Goal: Check status: Check status

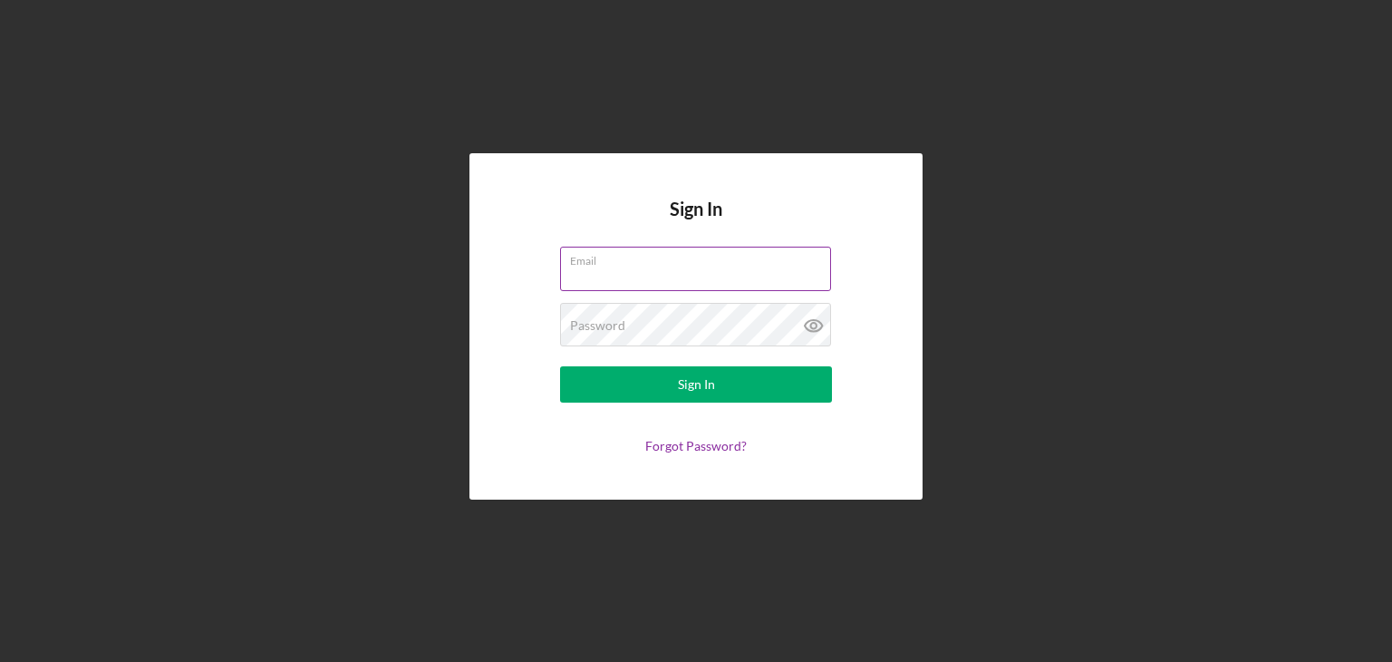
click at [685, 262] on div "Email" at bounding box center [696, 269] width 272 height 45
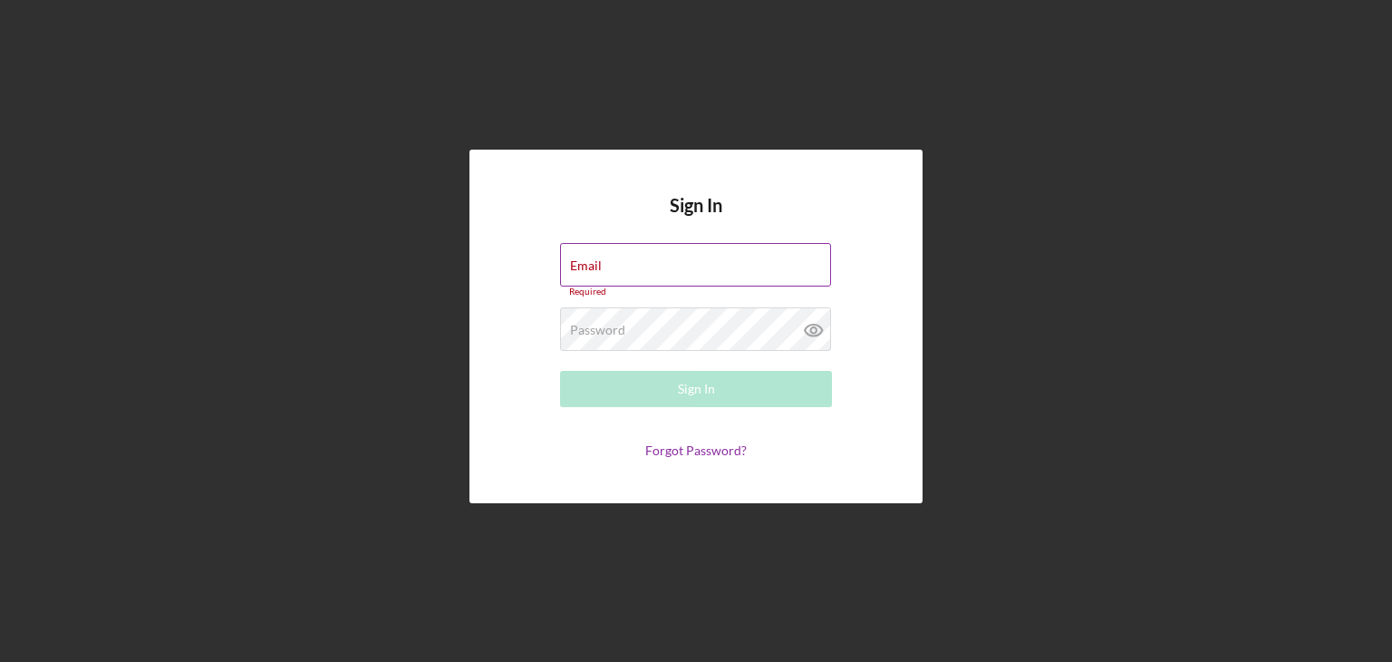
click at [685, 262] on div "Email Required" at bounding box center [696, 270] width 272 height 54
type input "[EMAIL_ADDRESS][DOMAIN_NAME]"
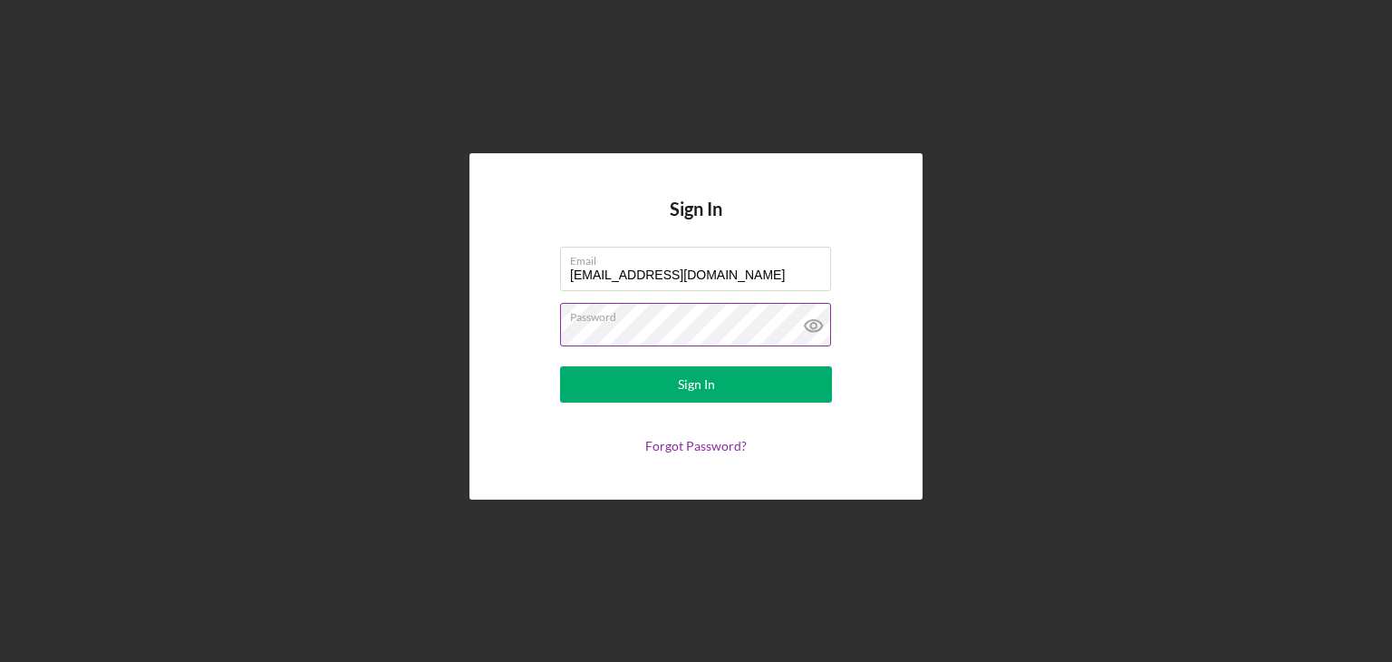
click at [816, 318] on icon at bounding box center [813, 325] width 45 height 45
click at [560, 366] on button "Sign In" at bounding box center [696, 384] width 272 height 36
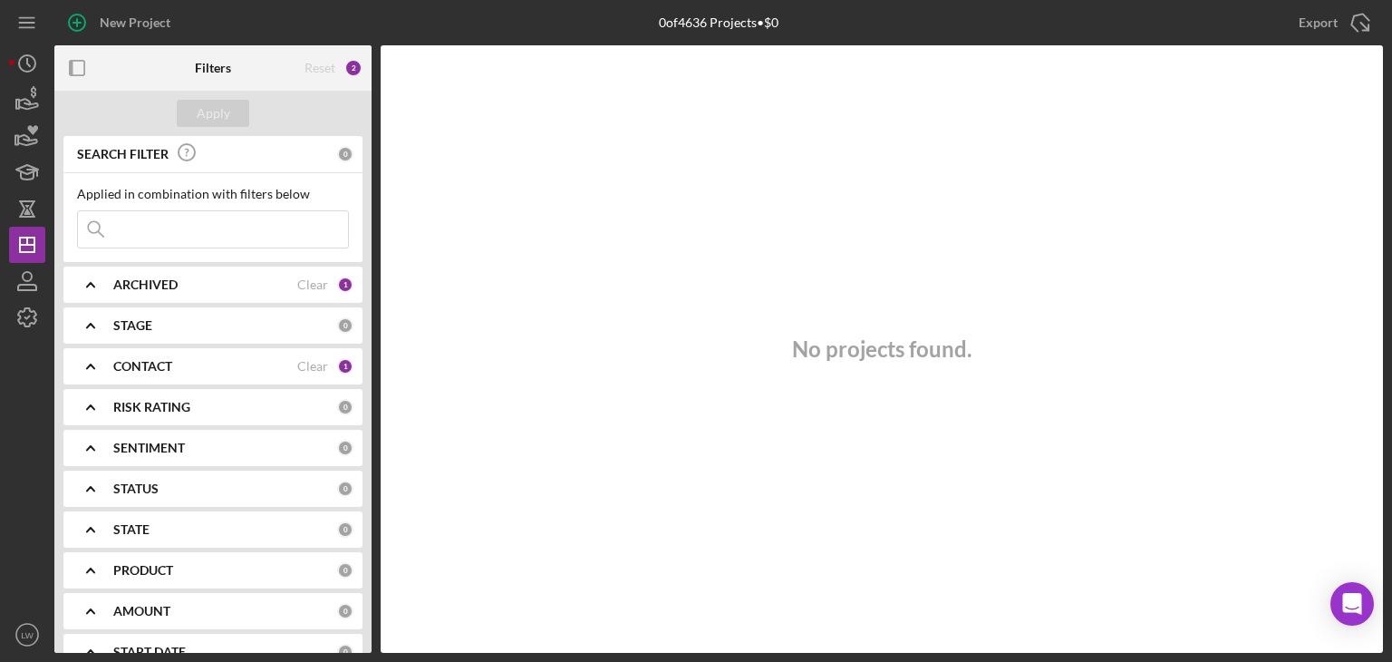
click at [1208, 132] on div "No projects found." at bounding box center [882, 348] width 1003 height 607
click at [276, 284] on div "ARCHIVED" at bounding box center [205, 284] width 184 height 15
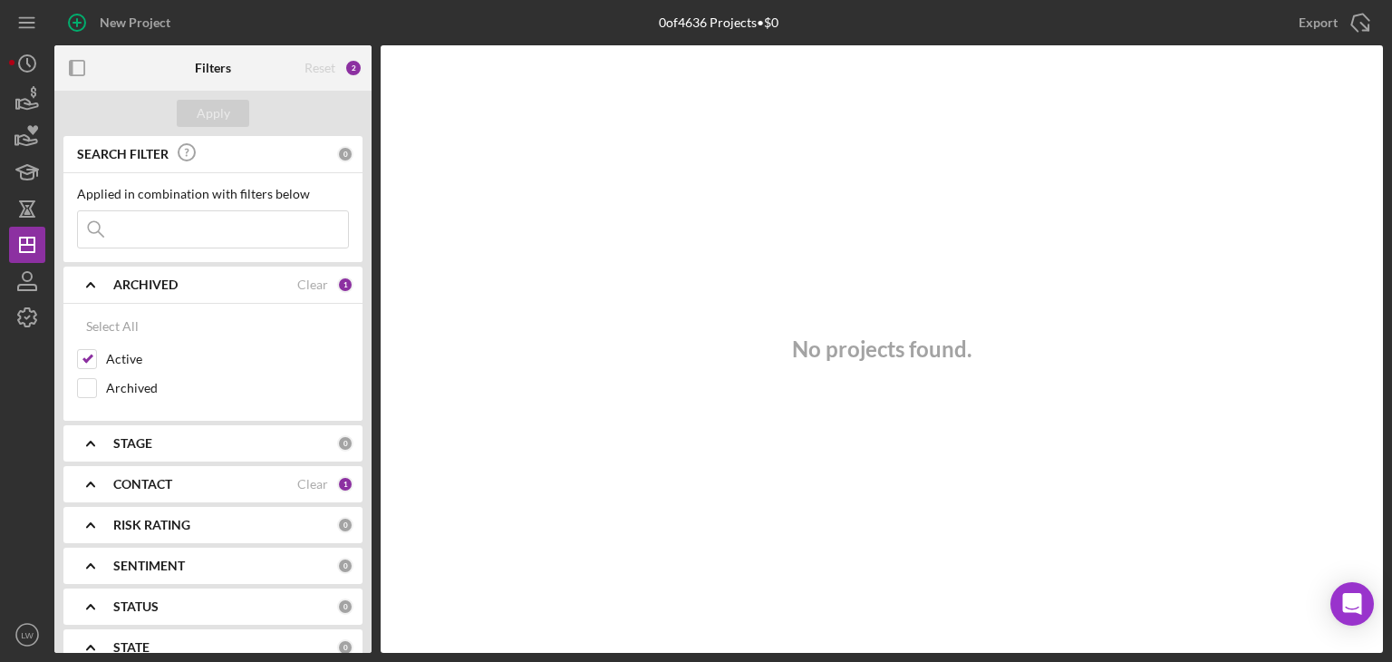
click at [256, 290] on div "ARCHIVED" at bounding box center [205, 284] width 184 height 15
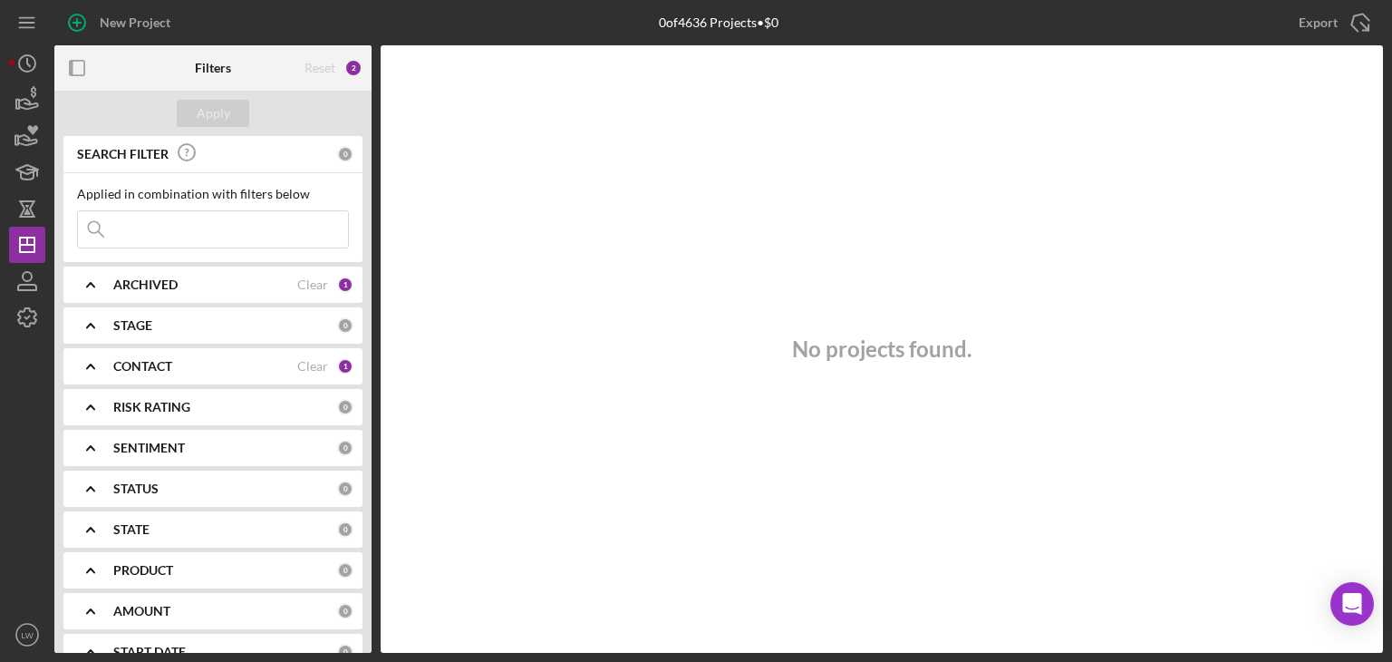
click at [213, 358] on div "CONTACT Clear 1" at bounding box center [233, 366] width 240 height 16
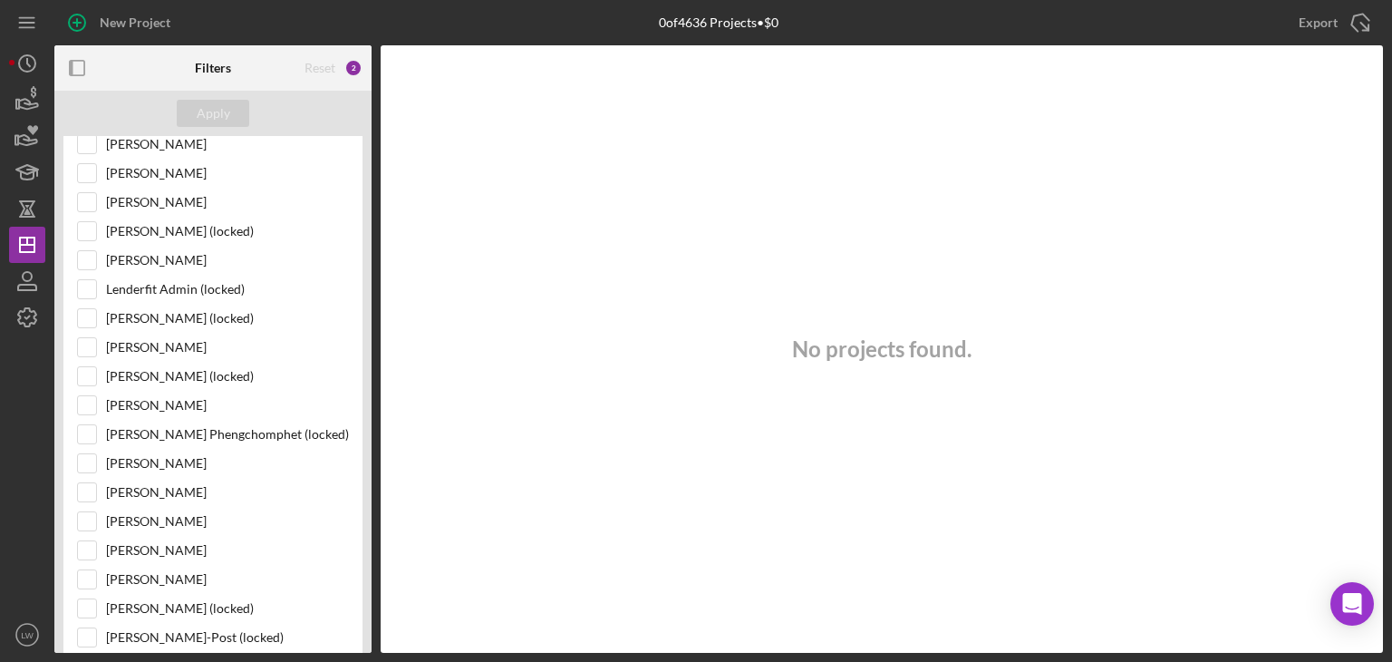
scroll to position [544, 0]
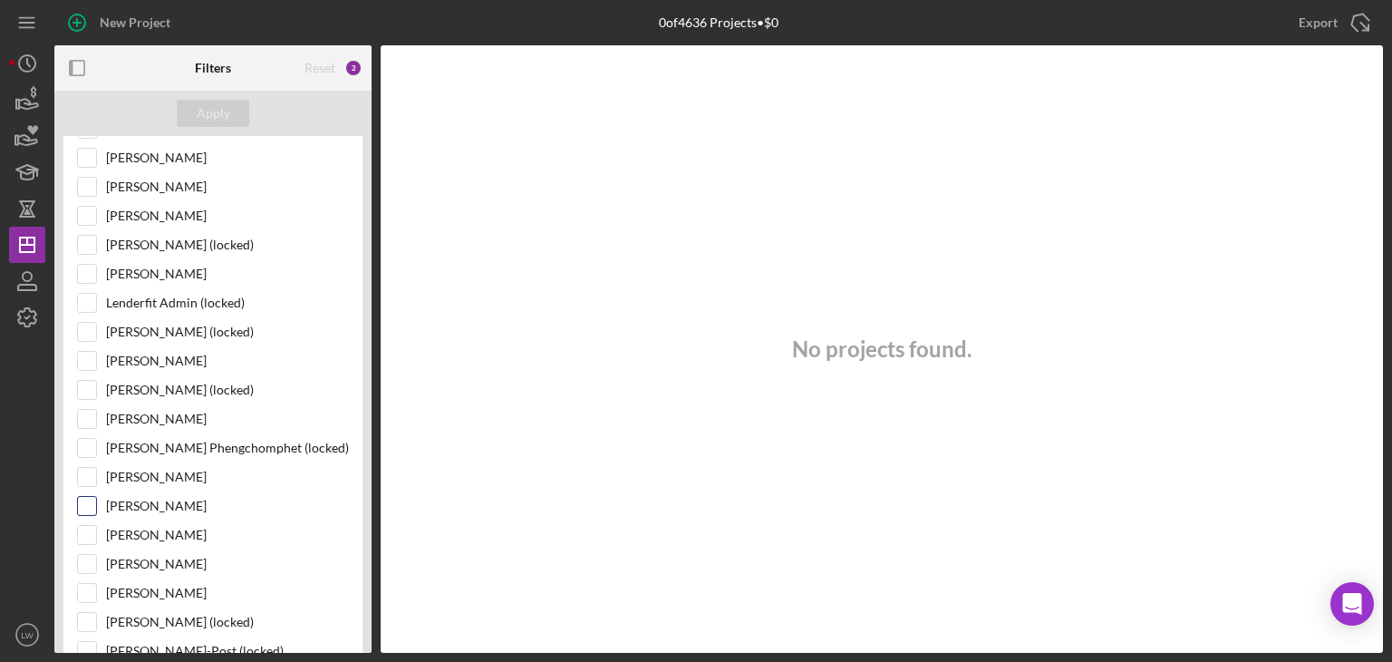
click at [88, 497] on input "[PERSON_NAME]" at bounding box center [87, 506] width 18 height 18
checkbox input "true"
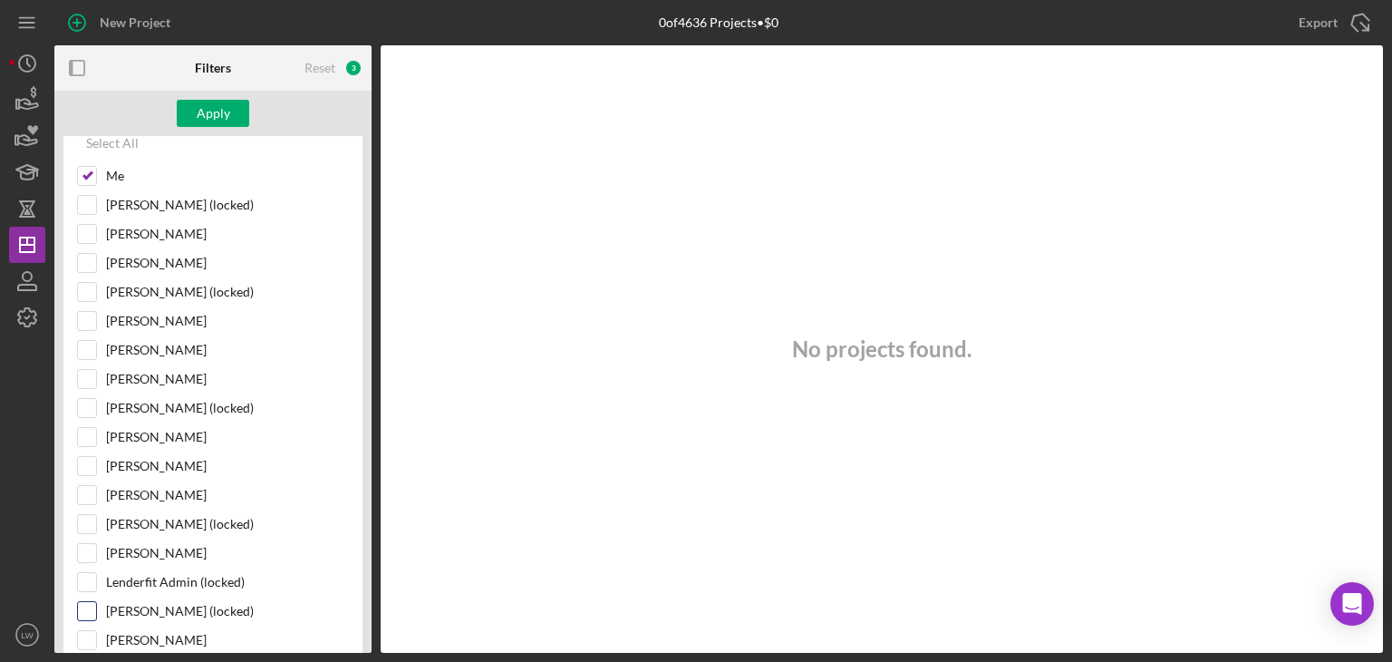
scroll to position [0, 0]
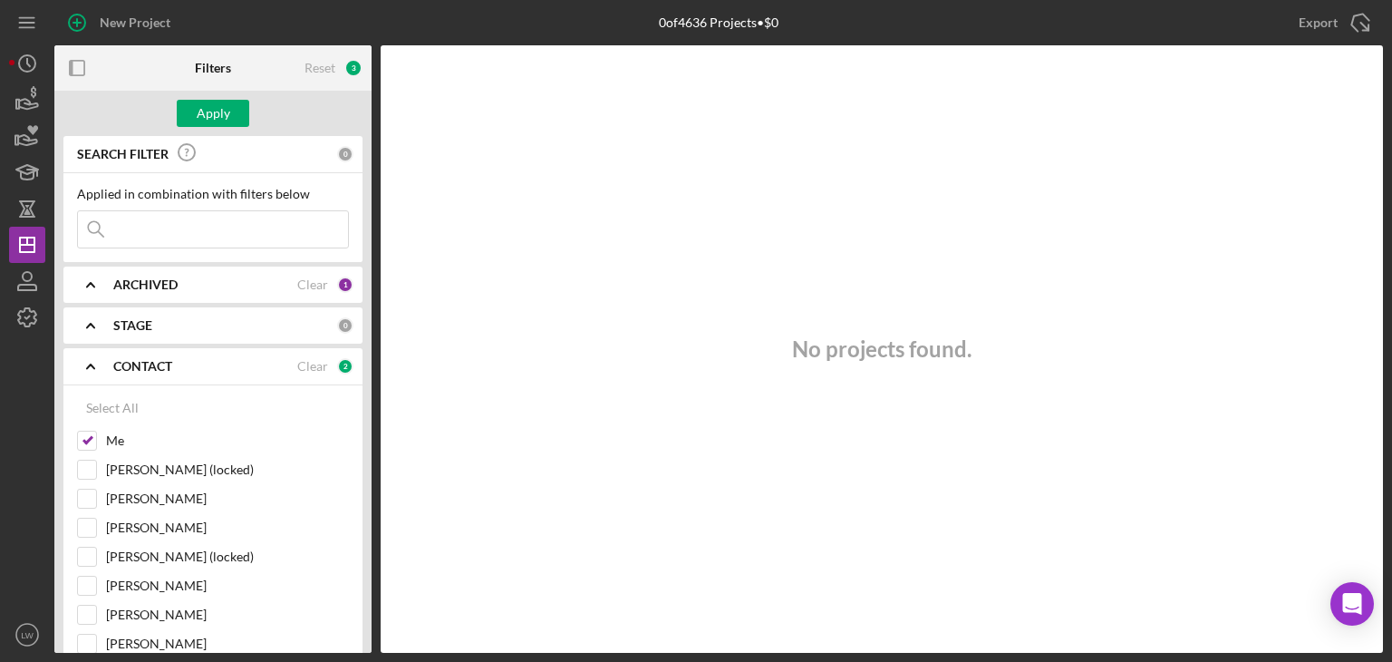
drag, startPoint x: 85, startPoint y: 436, endPoint x: 127, endPoint y: 374, distance: 74.4
click at [84, 436] on input "Me" at bounding box center [87, 440] width 18 height 18
checkbox input "false"
click at [218, 98] on div "Apply" at bounding box center [212, 113] width 317 height 45
click at [218, 108] on div "Apply" at bounding box center [214, 113] width 34 height 27
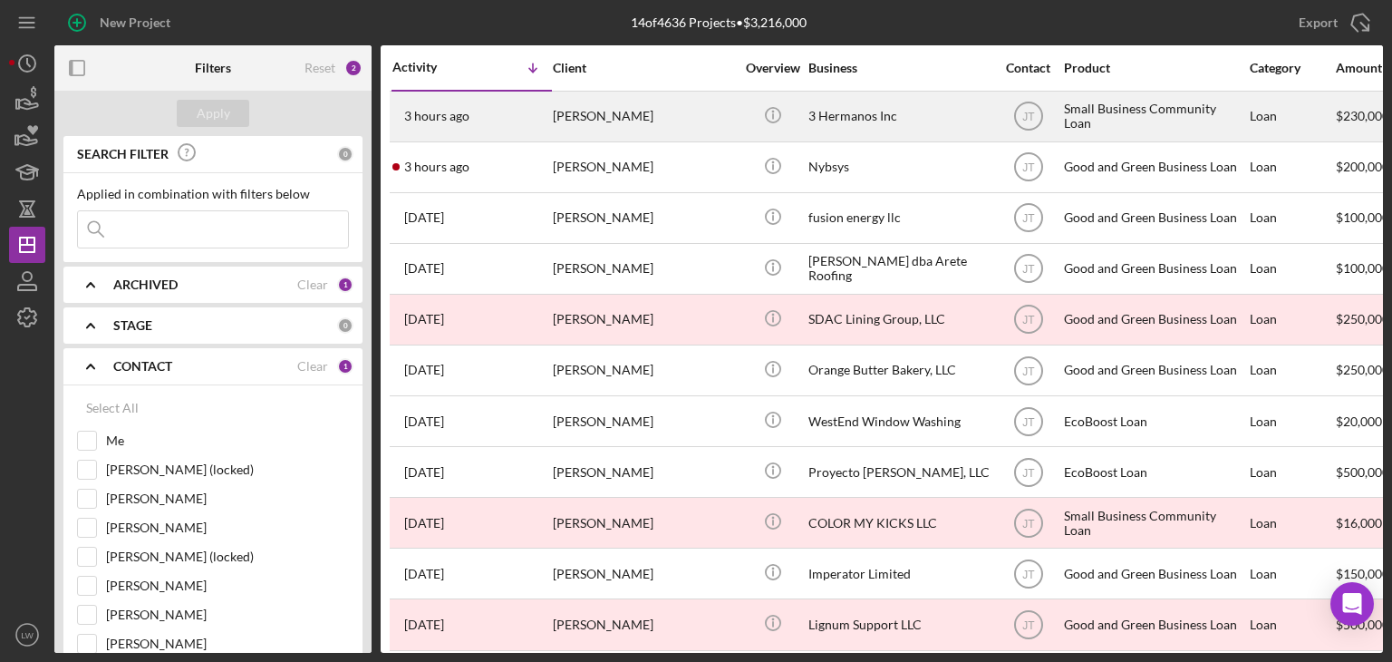
click at [722, 121] on div "[PERSON_NAME]" at bounding box center [643, 116] width 181 height 48
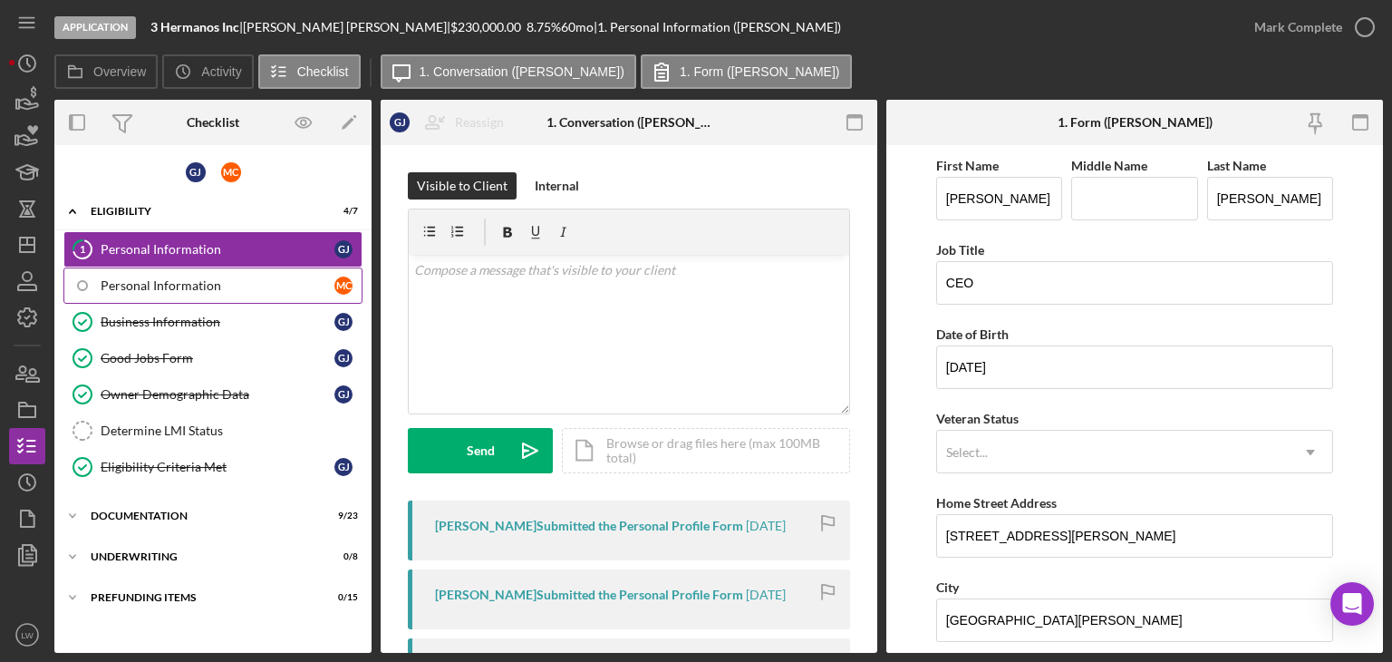
click at [221, 284] on div "Personal Information" at bounding box center [218, 285] width 234 height 15
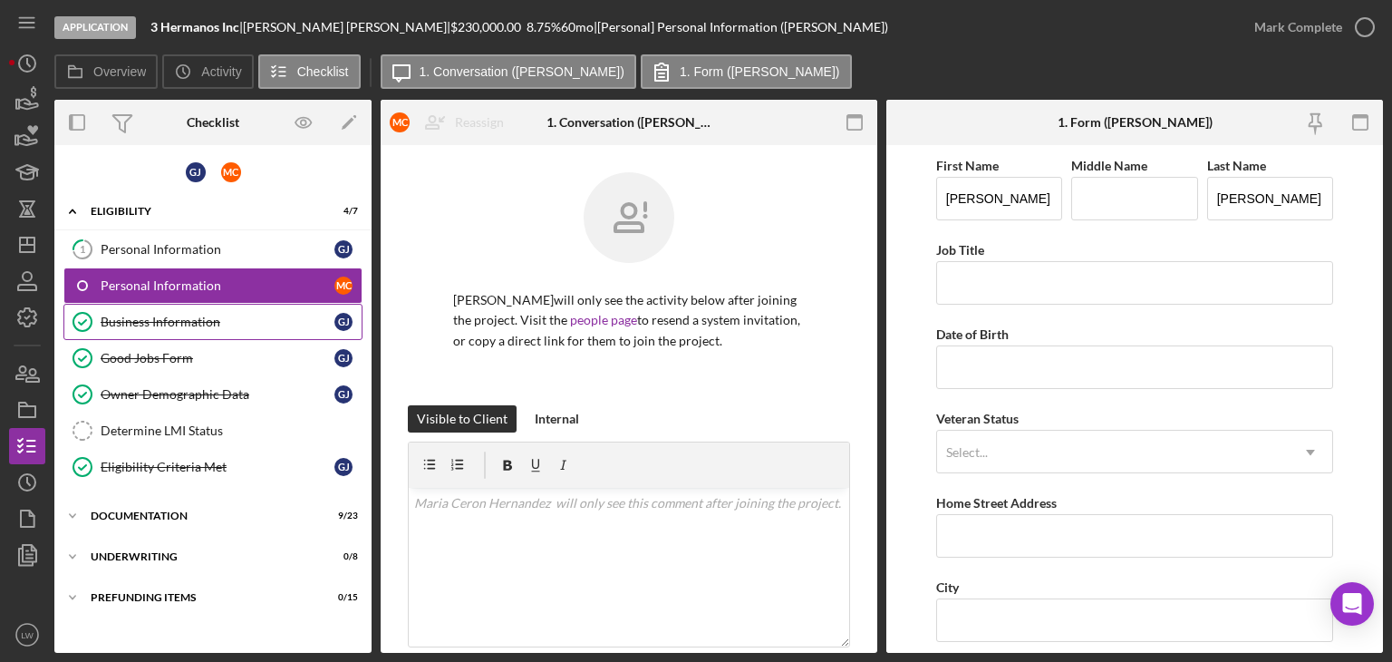
click at [252, 317] on div "Business Information" at bounding box center [218, 322] width 234 height 15
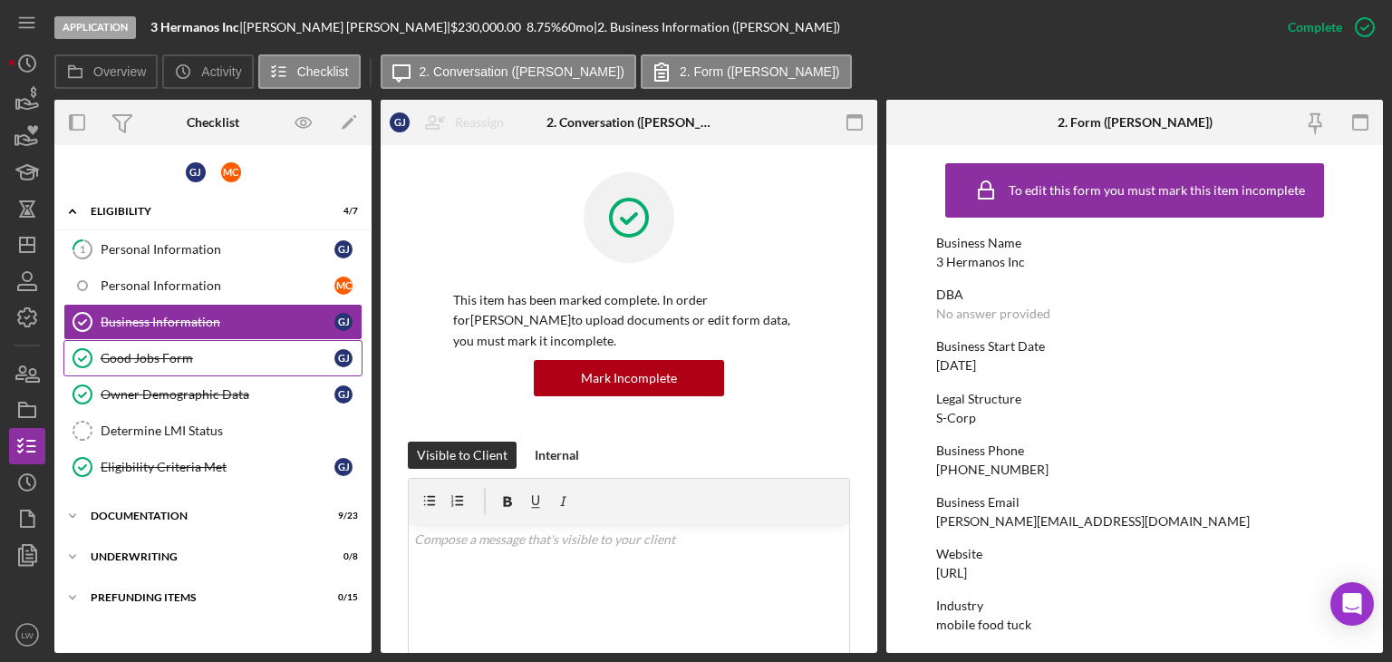
click at [180, 360] on div "Good Jobs Form" at bounding box center [218, 358] width 234 height 15
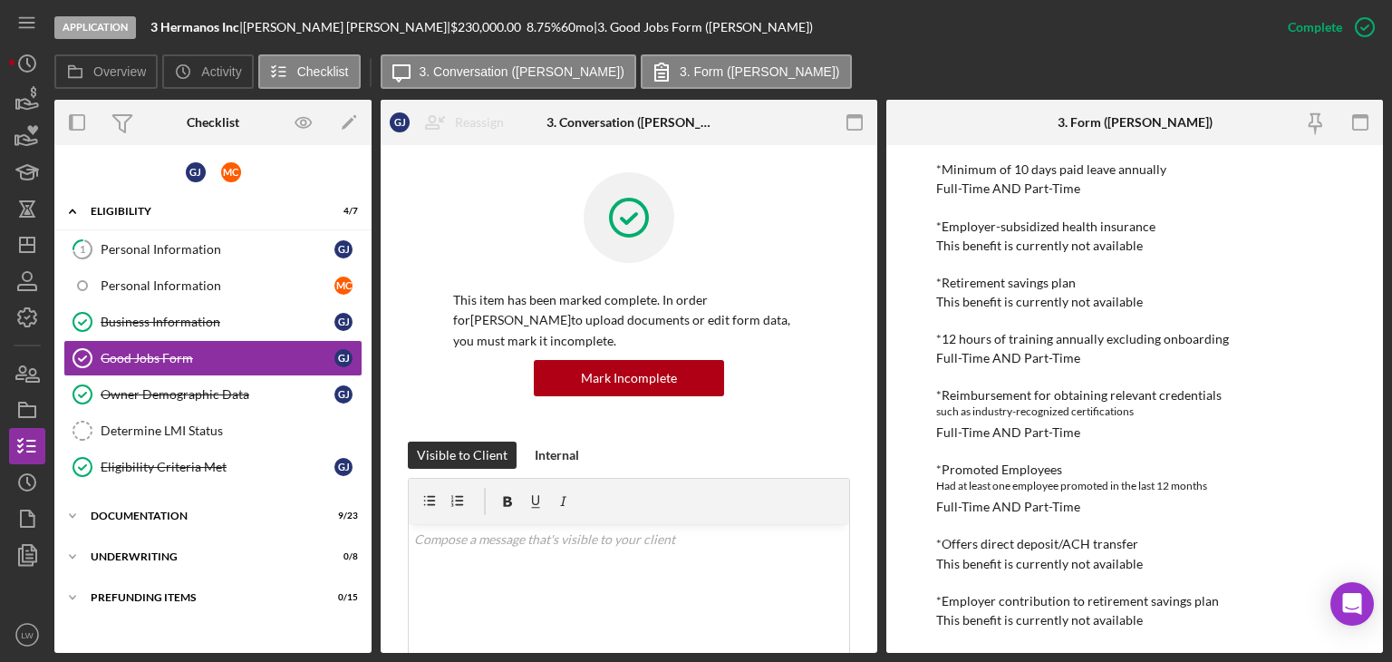
scroll to position [635, 0]
click at [71, 509] on icon "Icon/Expander" at bounding box center [72, 516] width 36 height 36
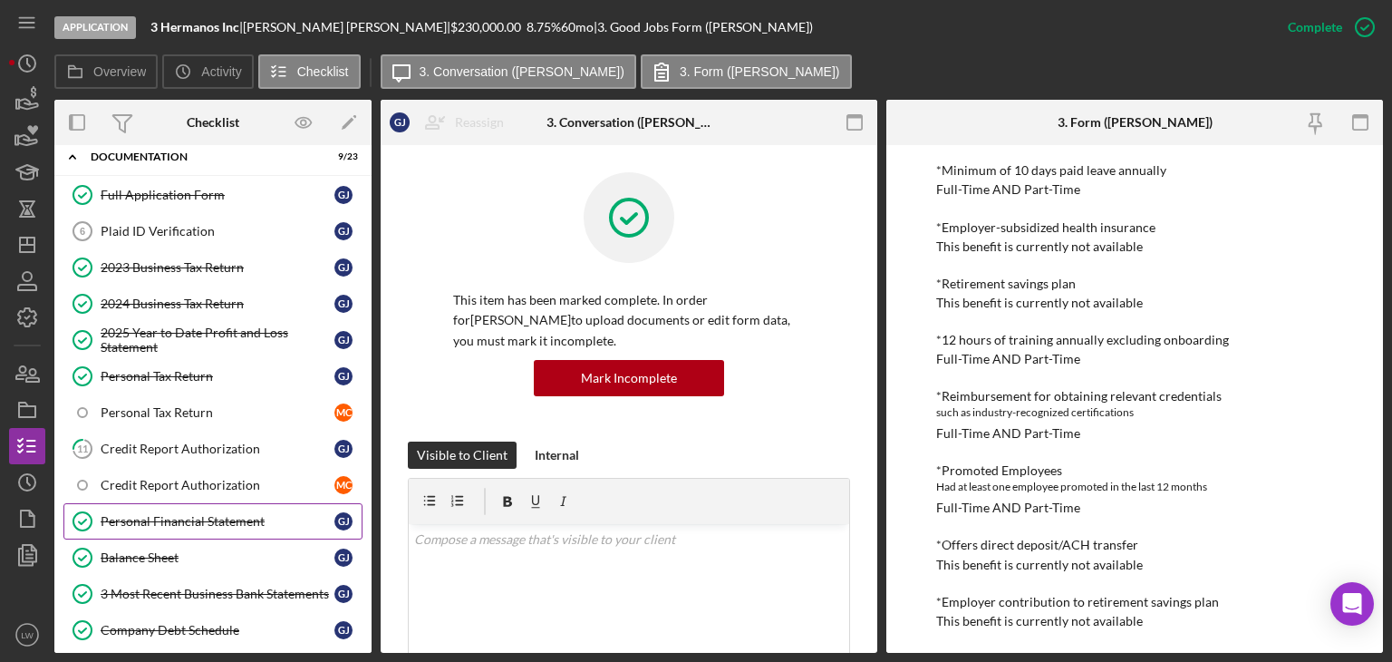
scroll to position [363, 0]
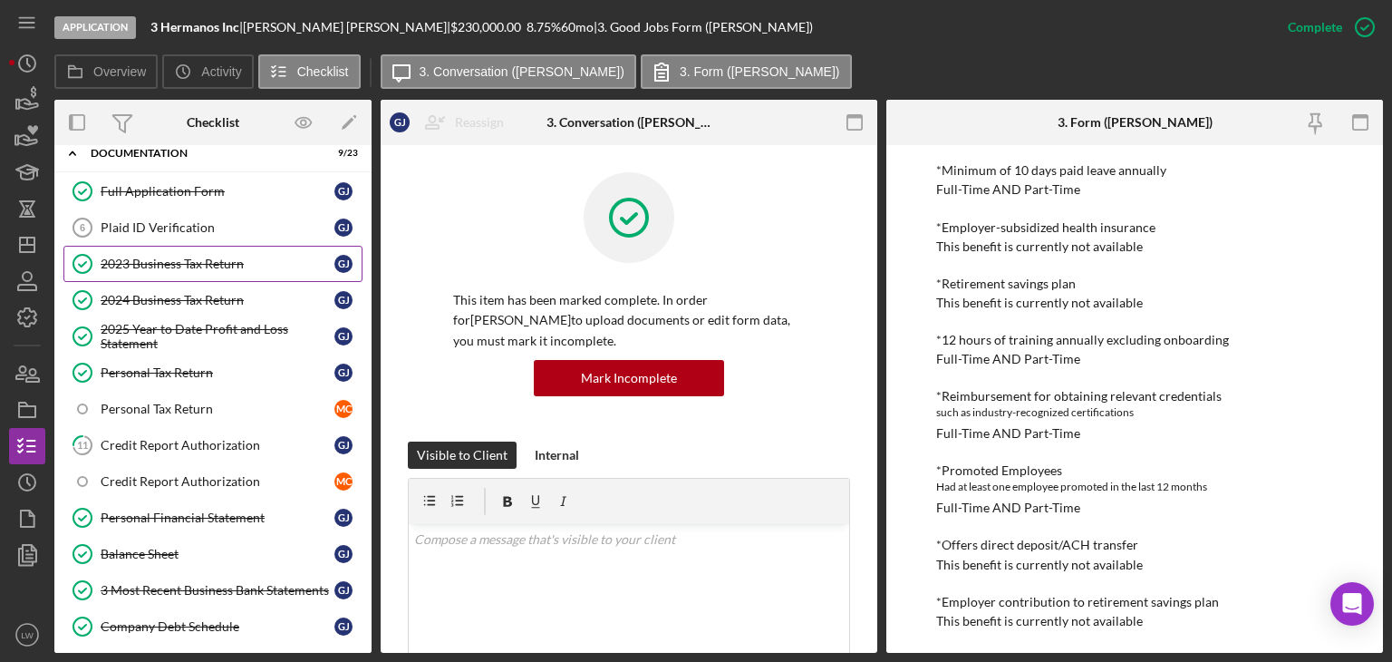
click at [197, 258] on div "2023 Business Tax Return" at bounding box center [218, 264] width 234 height 15
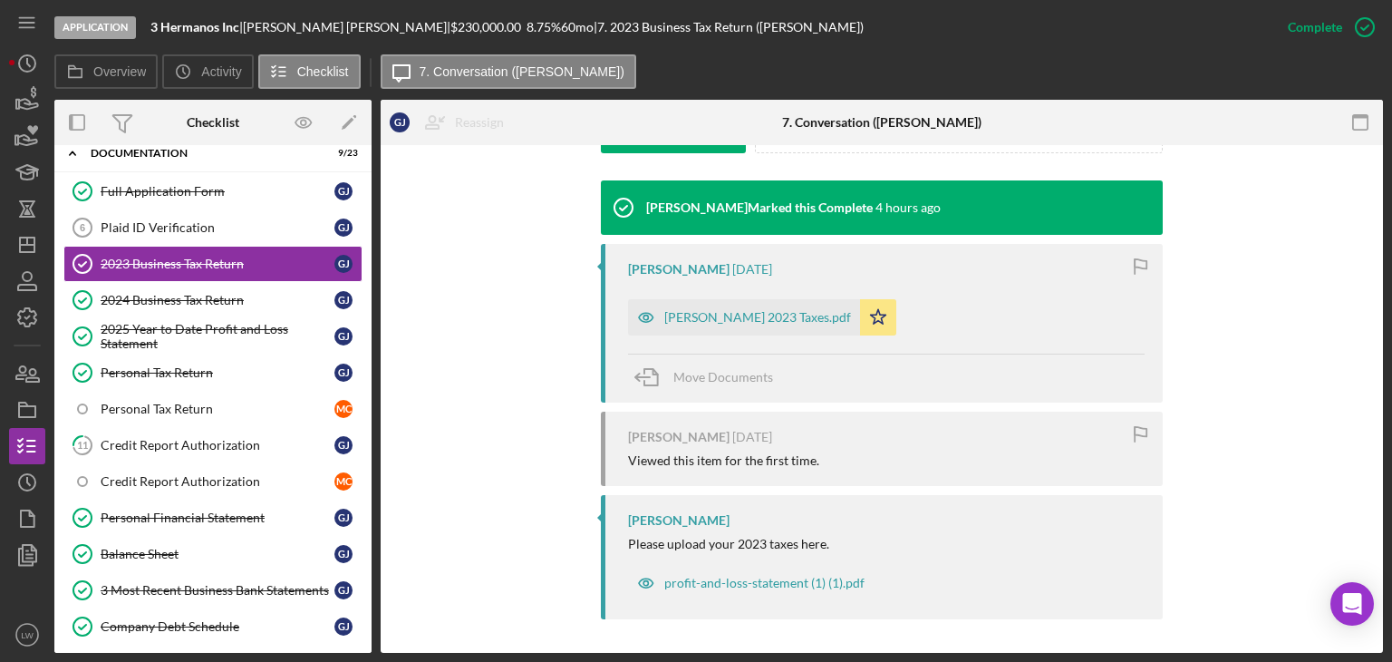
scroll to position [572, 0]
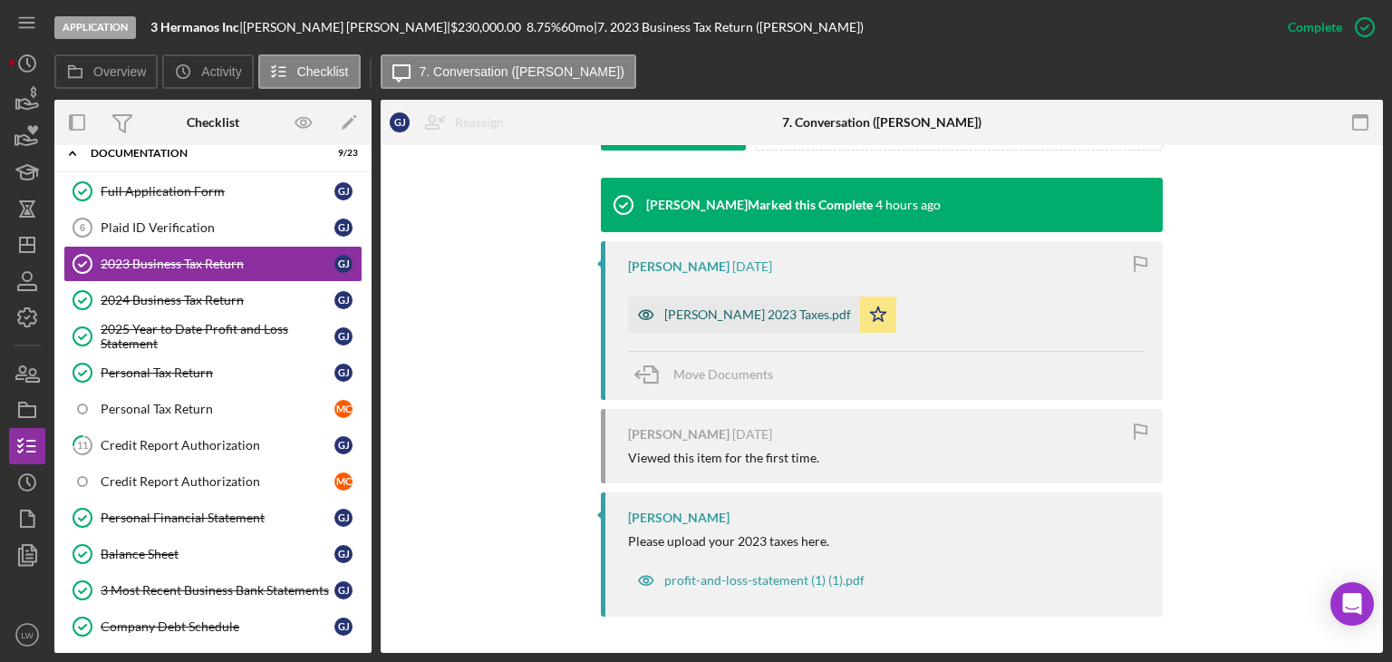
click at [702, 308] on div "[PERSON_NAME] 2023 Taxes.pdf" at bounding box center [757, 314] width 187 height 15
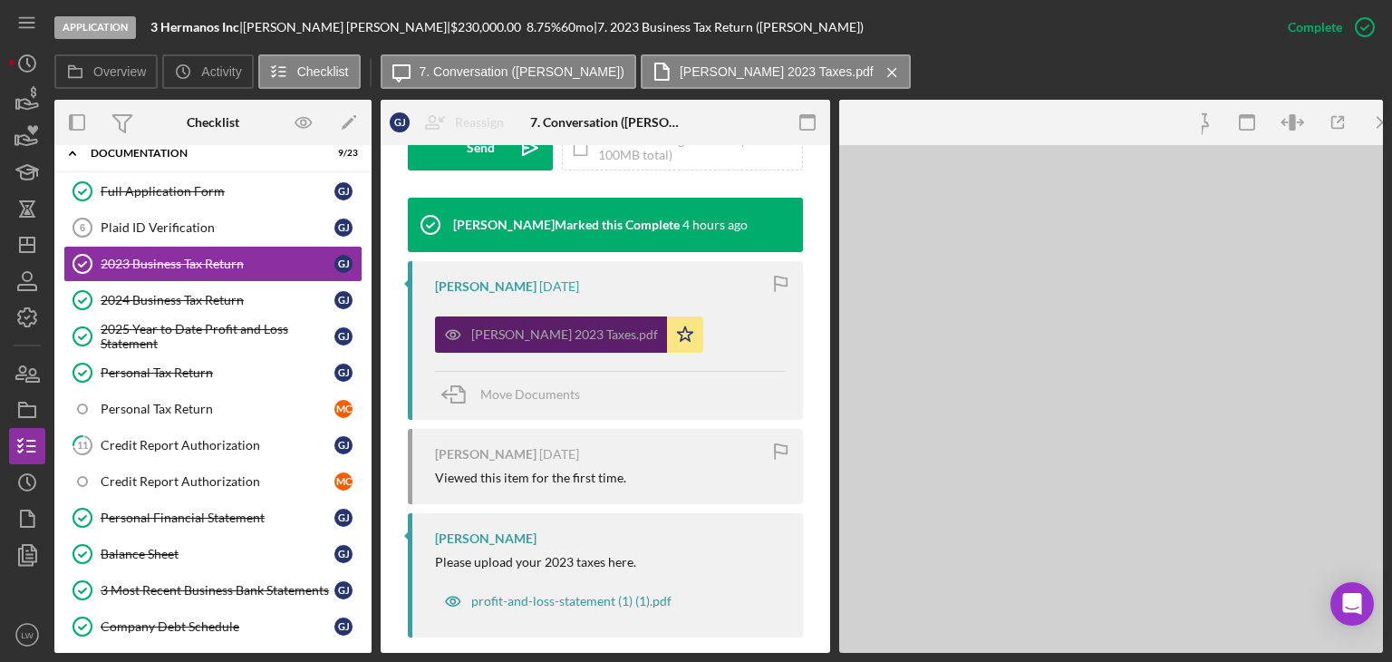
scroll to position [592, 0]
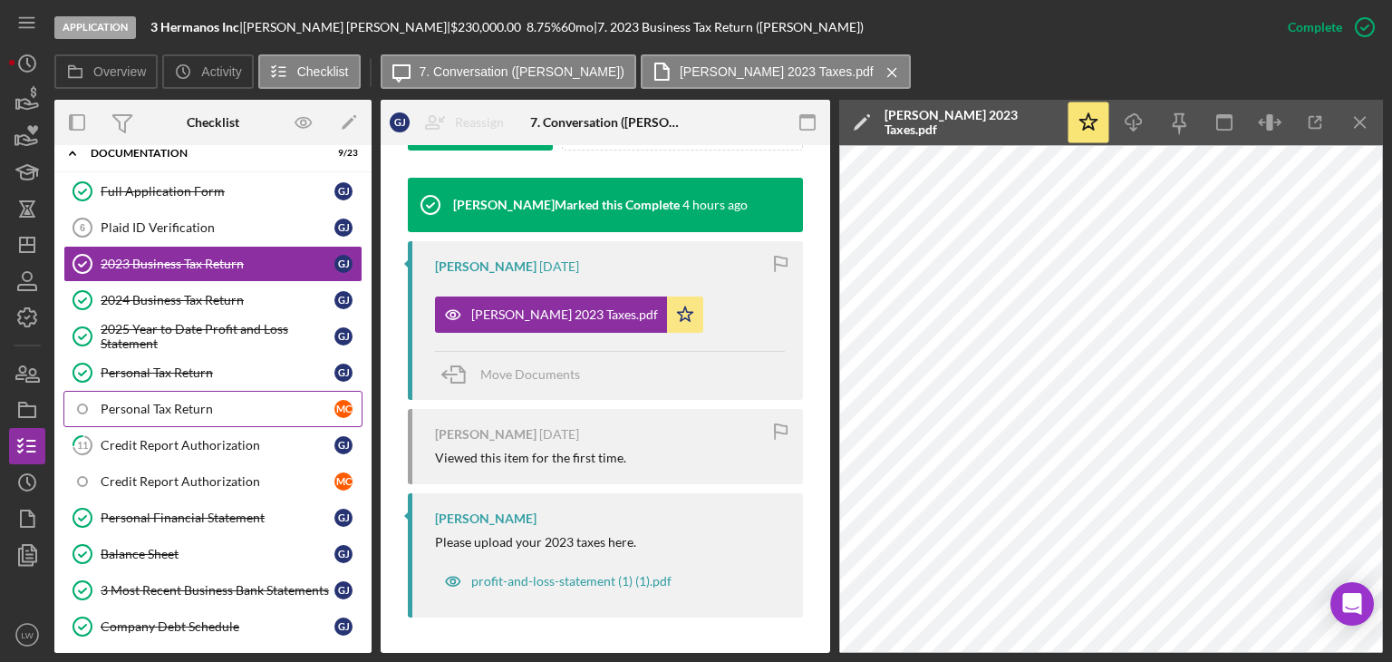
click at [221, 406] on div "Personal Tax Return" at bounding box center [218, 409] width 234 height 15
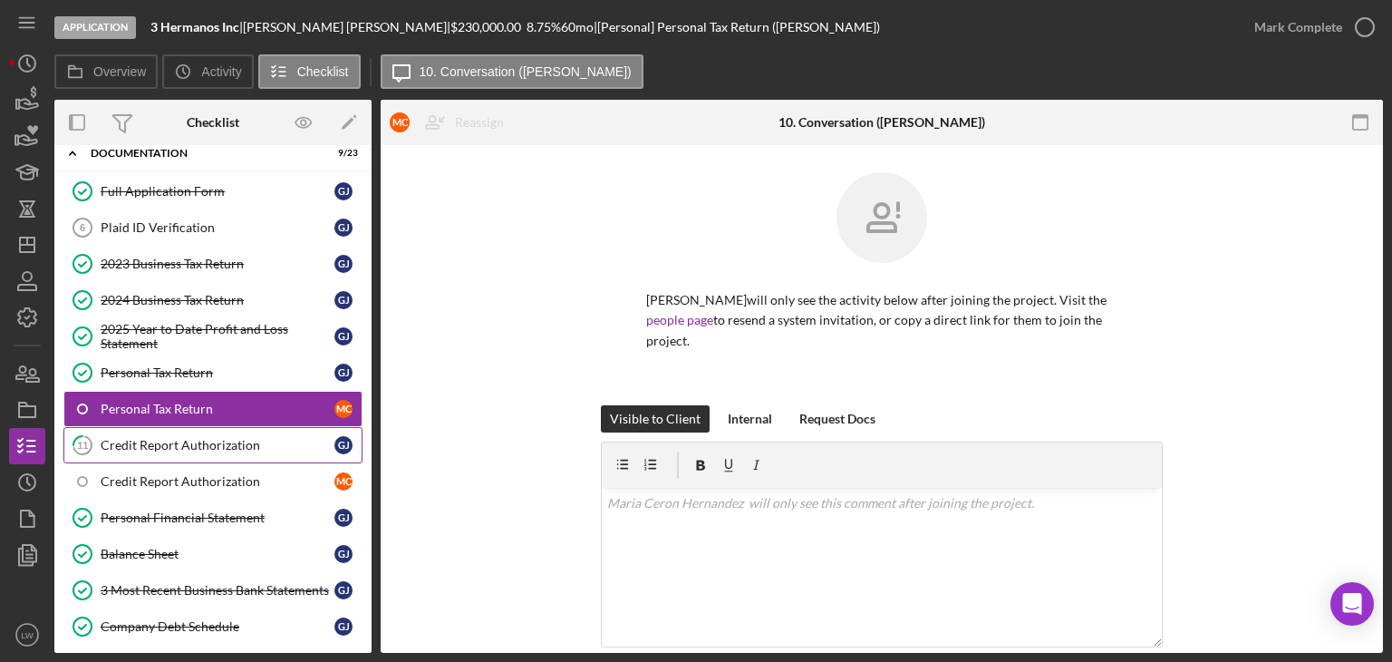
click at [217, 451] on link "11 Credit Report Authorization [PERSON_NAME]" at bounding box center [212, 445] width 299 height 36
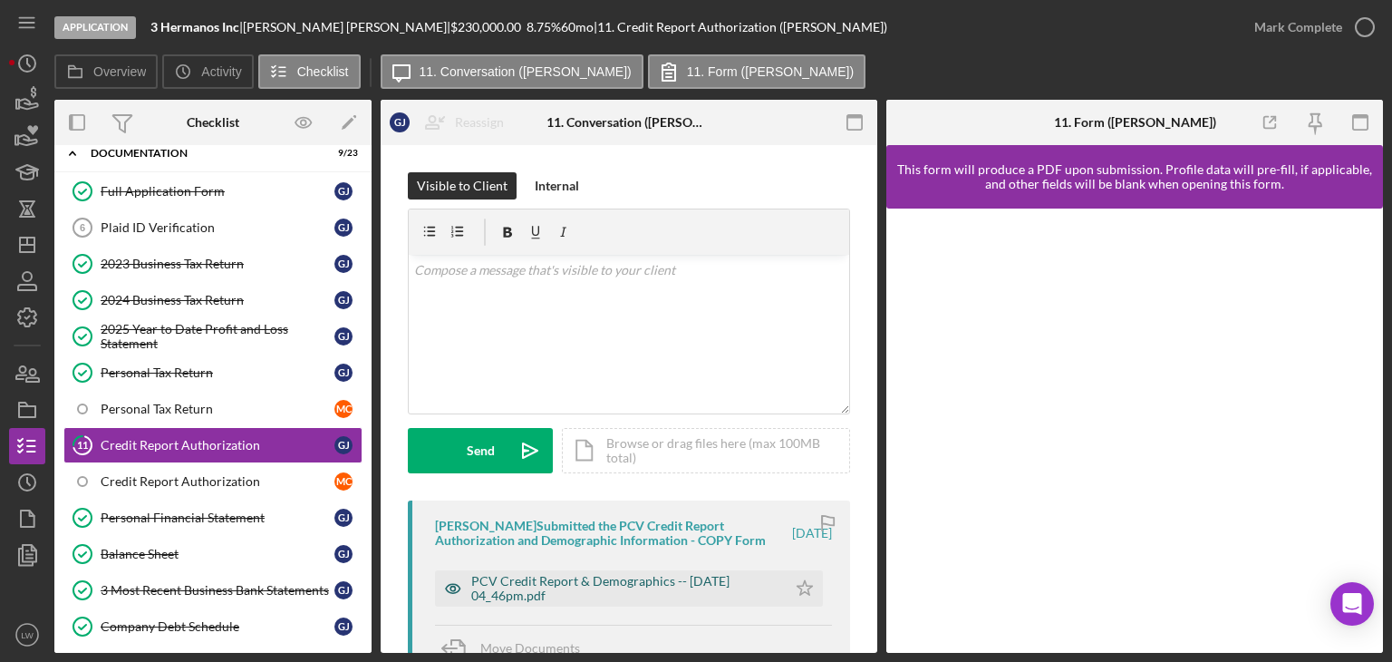
click at [675, 578] on div "PCV Credit Report & Demographics -- [DATE] 04_46pm.pdf" at bounding box center [624, 588] width 306 height 29
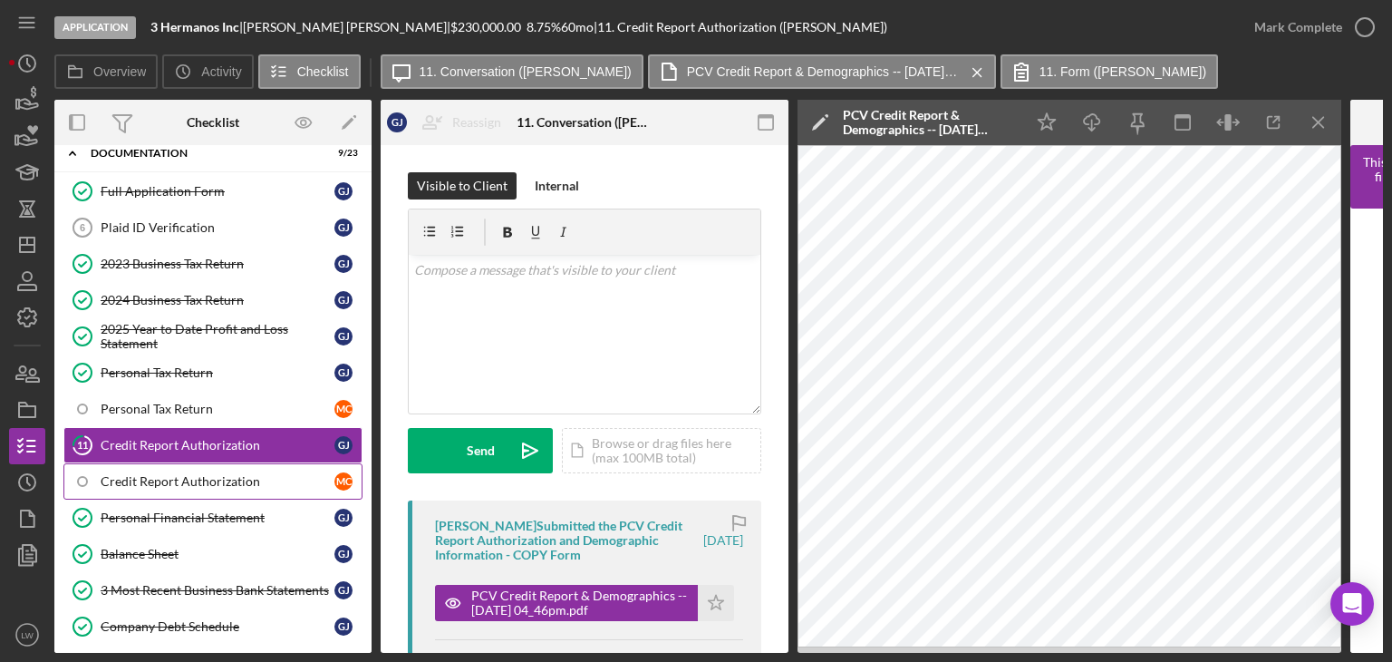
click at [236, 474] on div "Credit Report Authorization" at bounding box center [218, 481] width 234 height 15
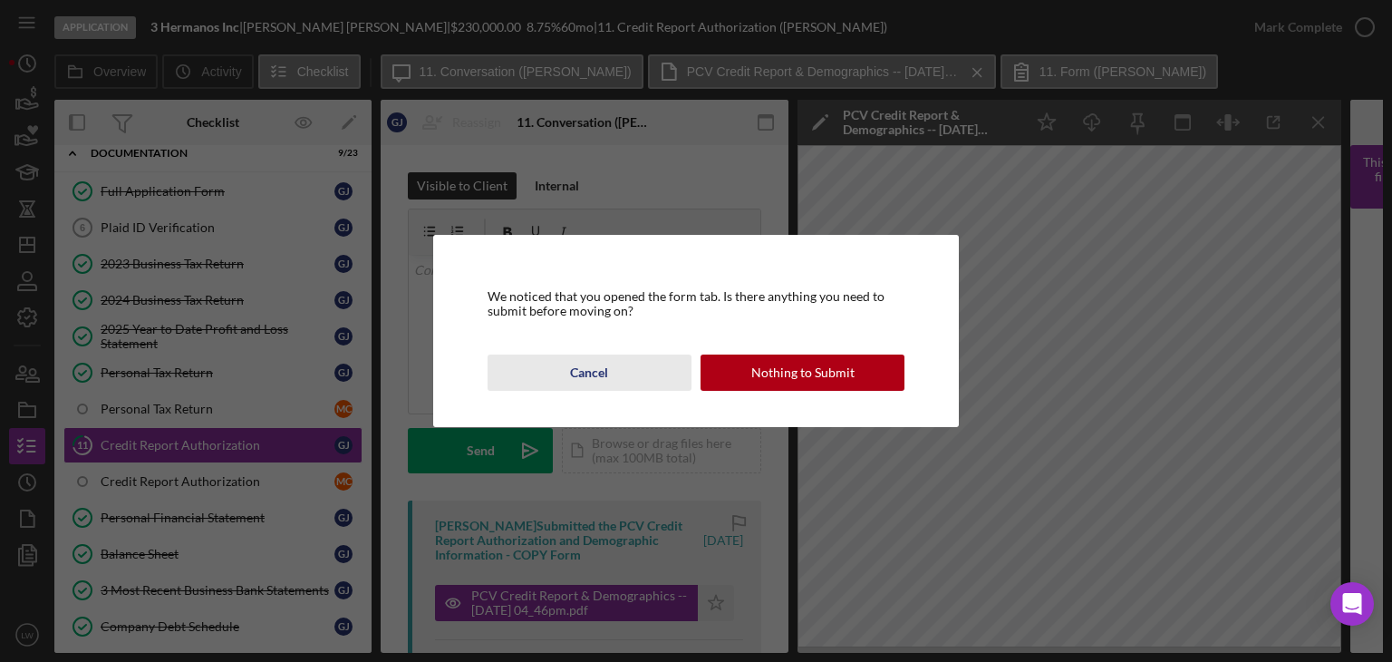
click at [598, 370] on div "Cancel" at bounding box center [589, 372] width 38 height 36
